Goal: Task Accomplishment & Management: Manage account settings

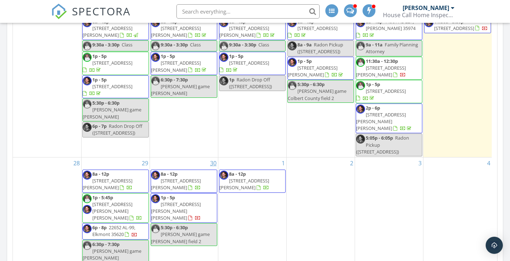
scroll to position [139, 0]
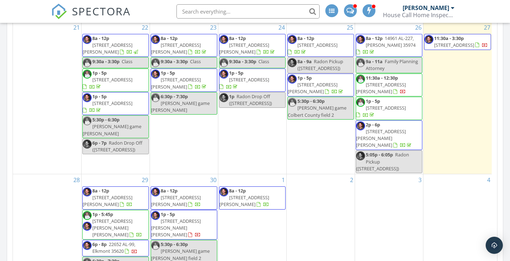
click at [394, 81] on span "11:30a - 12:30p 190 Allen Ln, Tuscumbia 35674" at bounding box center [389, 85] width 66 height 21
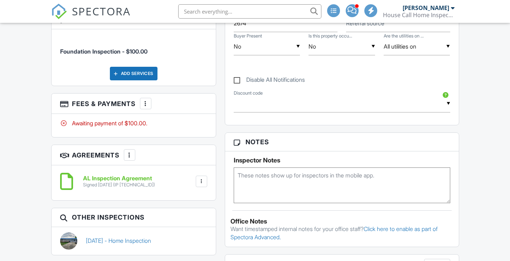
scroll to position [834, 0]
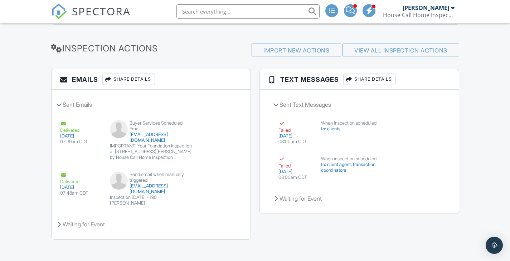
click at [63, 9] on img at bounding box center [59, 12] width 16 height 16
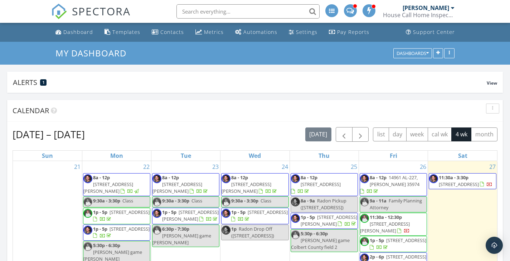
click at [451, 10] on div at bounding box center [453, 8] width 4 height 6
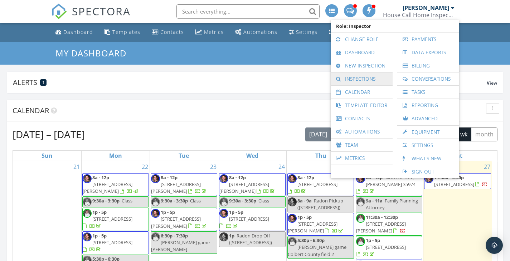
click at [368, 78] on link "Inspections" at bounding box center [361, 79] width 55 height 13
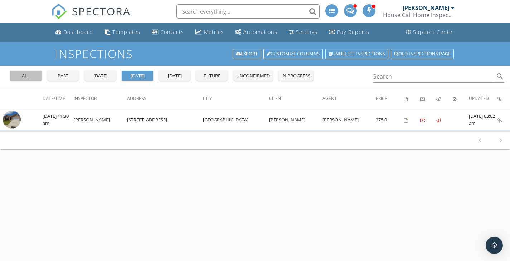
click at [31, 79] on div "all" at bounding box center [26, 76] width 26 height 7
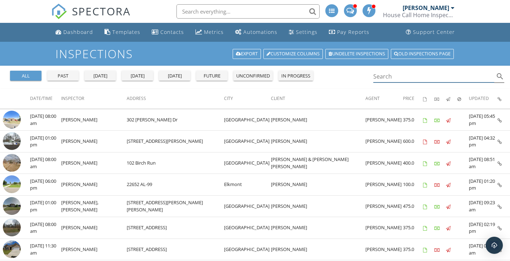
click at [428, 80] on input "Search" at bounding box center [433, 77] width 121 height 12
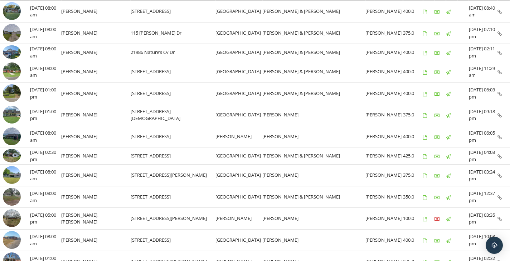
scroll to position [143, 0]
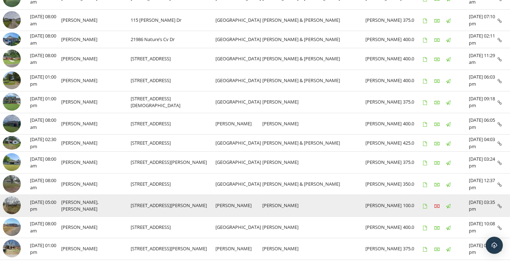
type input "daniel burns"
click at [451, 210] on td at bounding box center [451, 206] width 11 height 22
click at [499, 203] on link at bounding box center [499, 205] width 4 height 6
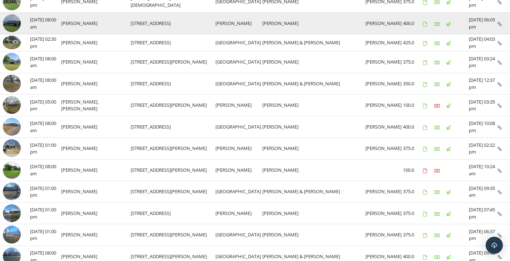
scroll to position [250, 0]
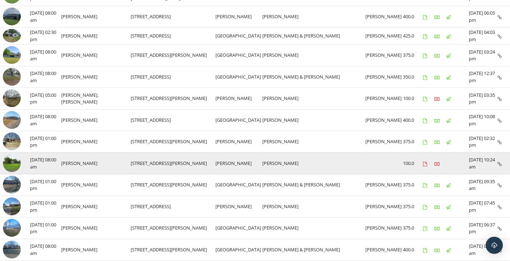
click at [498, 162] on icon at bounding box center [499, 164] width 4 height 5
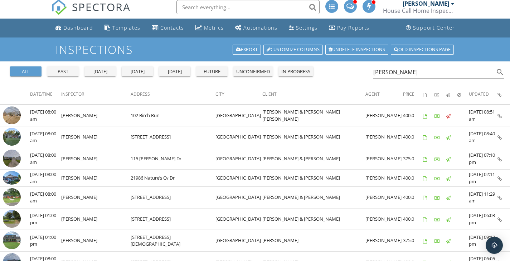
scroll to position [0, 0]
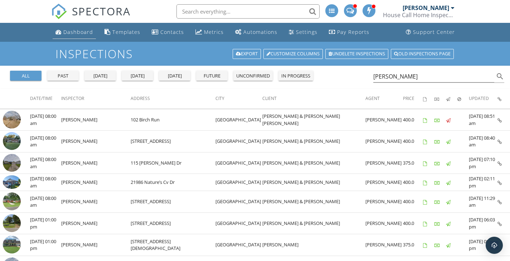
click at [65, 34] on div "Dashboard" at bounding box center [78, 32] width 30 height 7
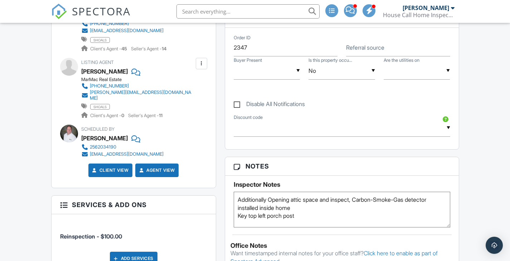
scroll to position [465, 0]
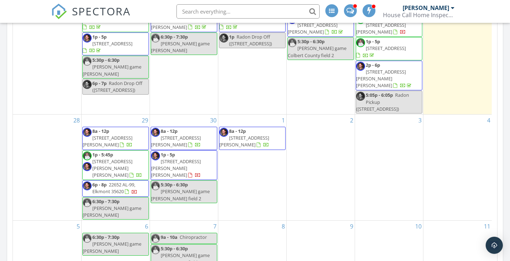
scroll to position [21, 0]
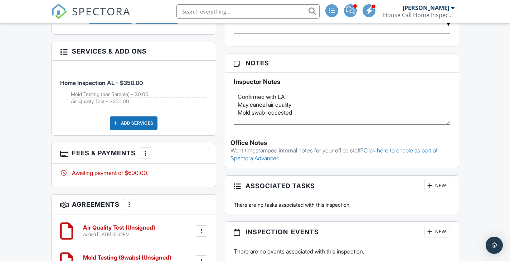
click at [149, 150] on div at bounding box center [145, 153] width 7 height 7
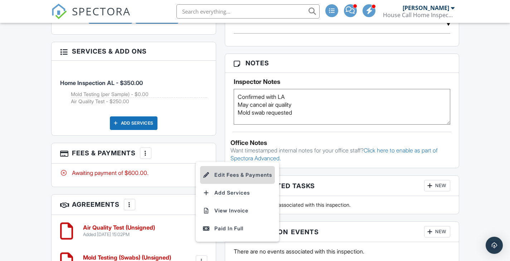
click at [238, 166] on li "Edit Fees & Payments" at bounding box center [237, 175] width 75 height 18
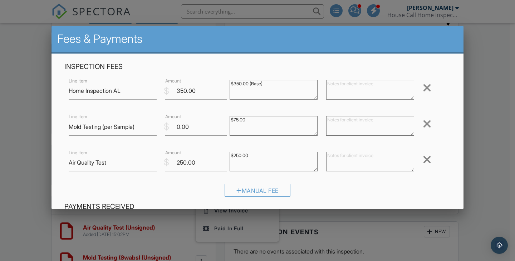
click at [423, 161] on div at bounding box center [427, 159] width 9 height 11
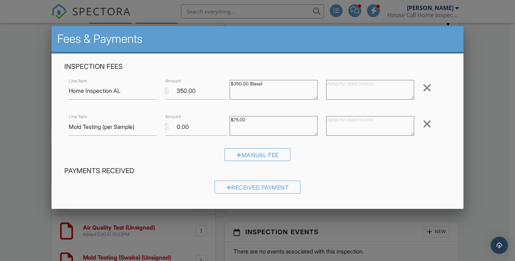
click at [423, 125] on div at bounding box center [427, 123] width 9 height 11
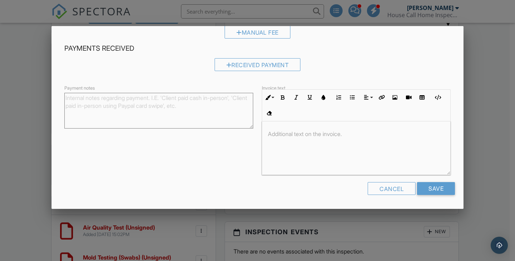
scroll to position [0, 0]
click at [435, 187] on input "Save" at bounding box center [436, 188] width 38 height 13
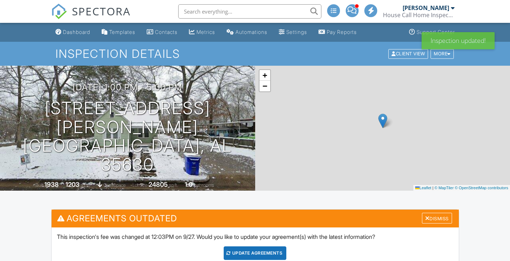
scroll to position [215, 0]
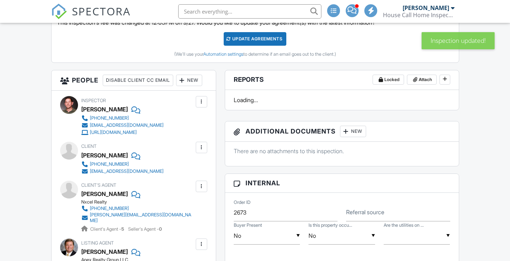
click at [265, 38] on div "Update Agreements" at bounding box center [255, 39] width 63 height 14
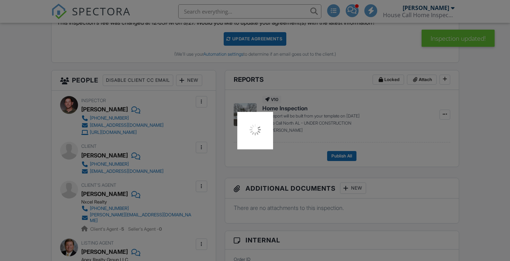
scroll to position [0, 0]
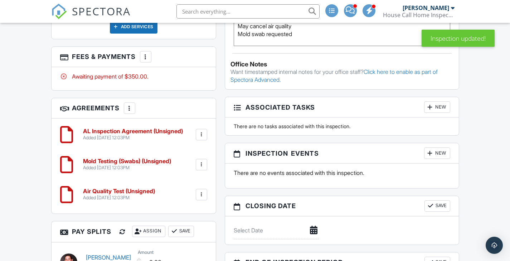
scroll to position [572, 0]
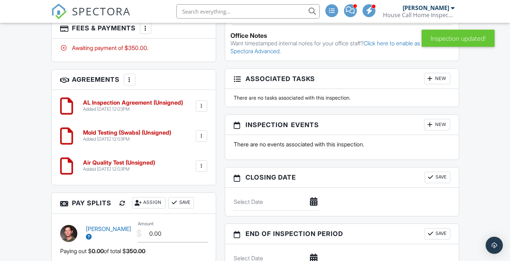
click at [202, 133] on div at bounding box center [201, 136] width 7 height 7
click at [188, 187] on li "Delete" at bounding box center [182, 192] width 41 height 18
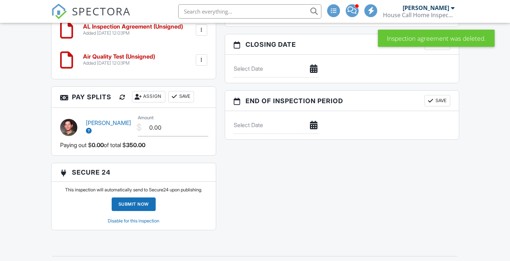
click at [202, 57] on div at bounding box center [201, 60] width 7 height 7
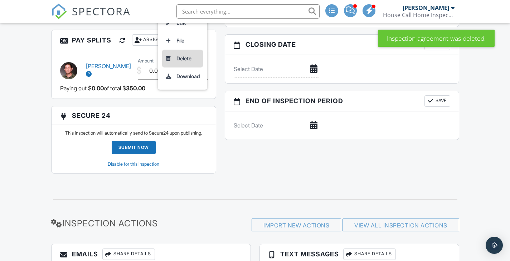
click at [190, 50] on li "Delete" at bounding box center [182, 59] width 41 height 18
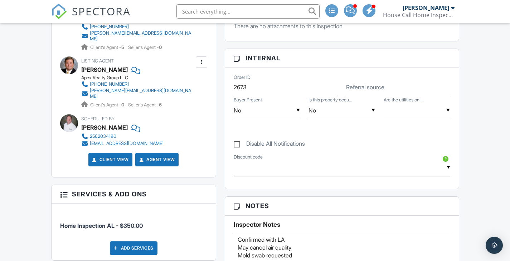
scroll to position [393, 0]
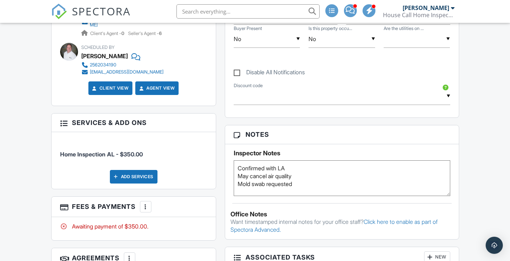
drag, startPoint x: 302, startPoint y: 184, endPoint x: 227, endPoint y: 178, distance: 74.6
click at [227, 178] on div "Inspector Notes Confirmed with LA May cancel air quality Mold swab requested" at bounding box center [342, 170] width 234 height 52
type textarea "Confirmed with LA"
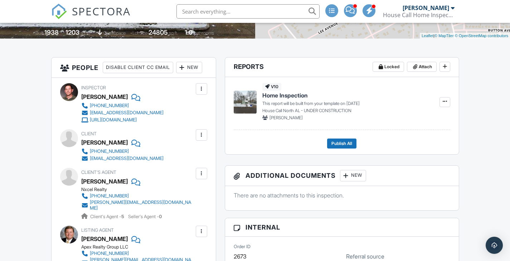
scroll to position [0, 0]
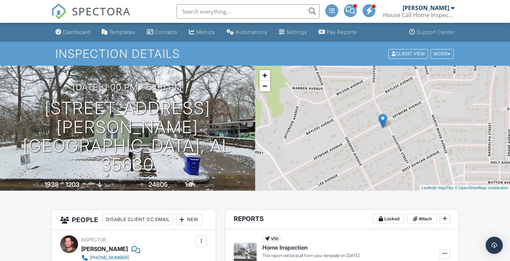
click at [353, 10] on span at bounding box center [350, 10] width 9 height 0
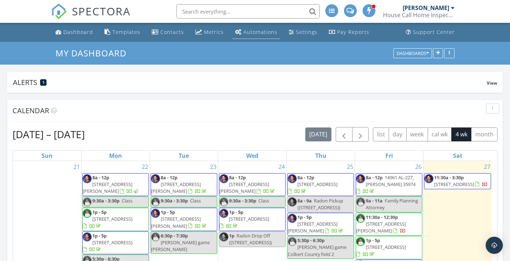
click at [264, 31] on div "Automations" at bounding box center [260, 32] width 34 height 7
